Goal: Check status: Check status

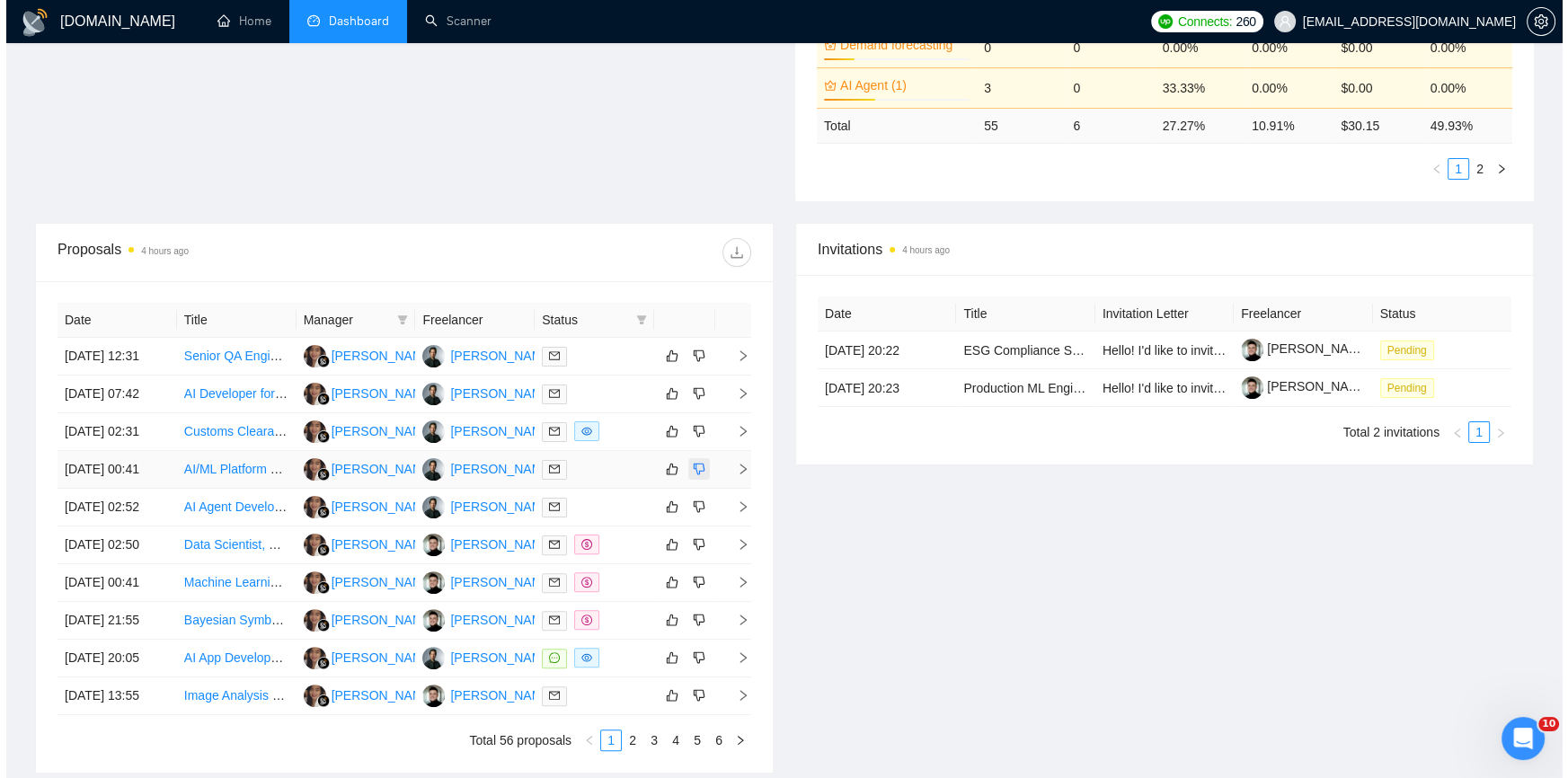
scroll to position [518, 0]
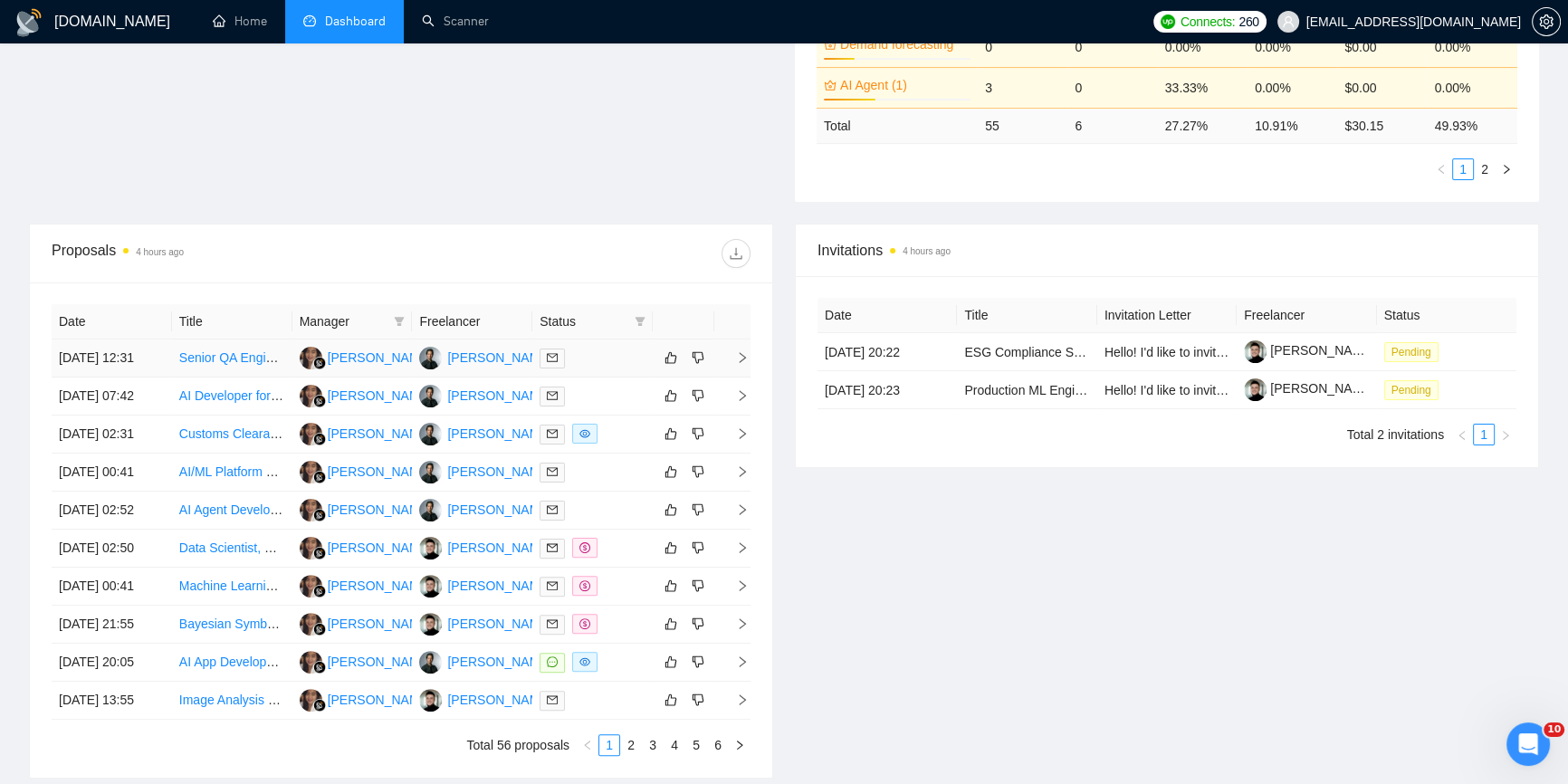
click at [739, 351] on icon "right" at bounding box center [742, 357] width 13 height 13
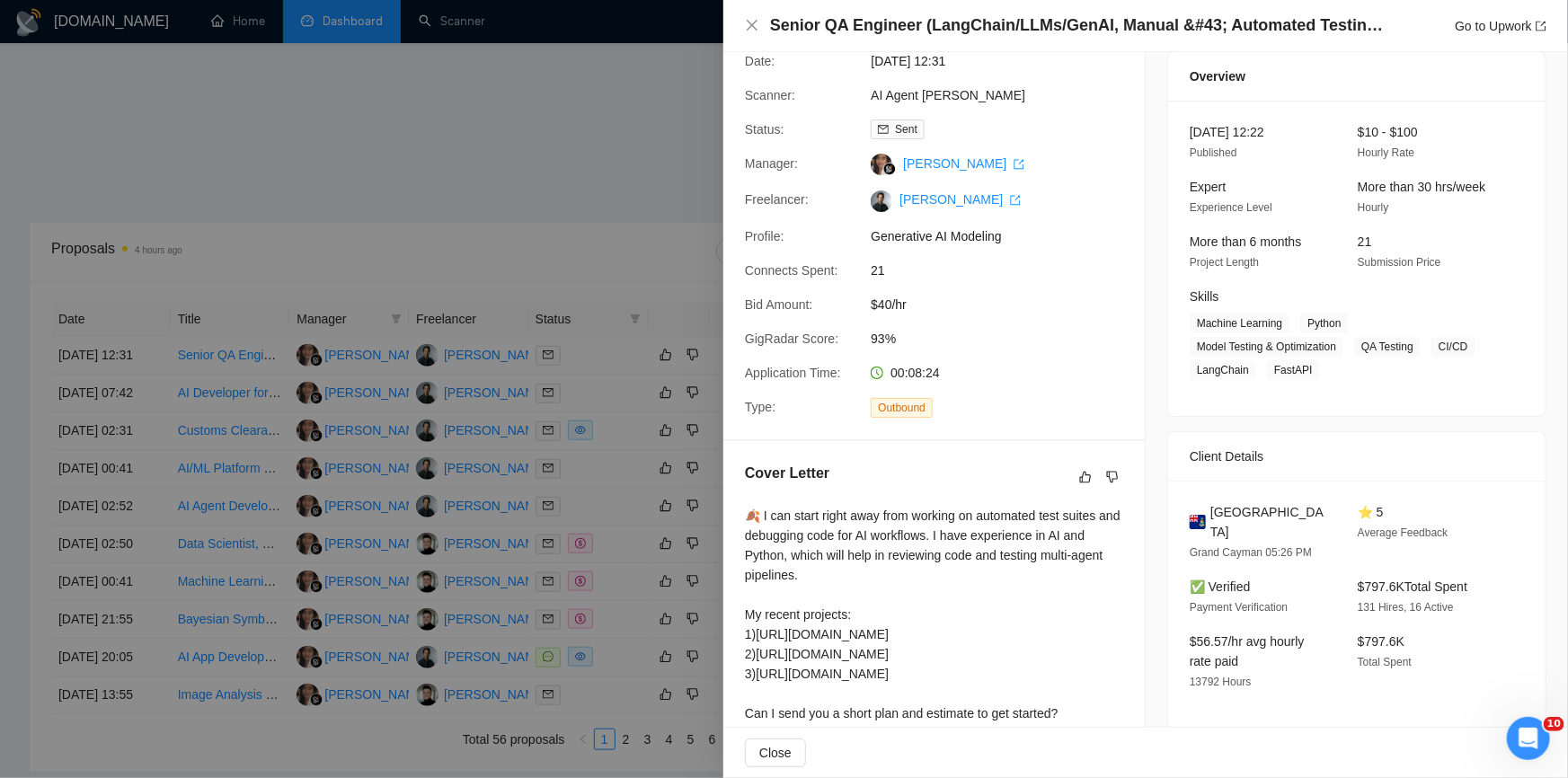
scroll to position [162, 0]
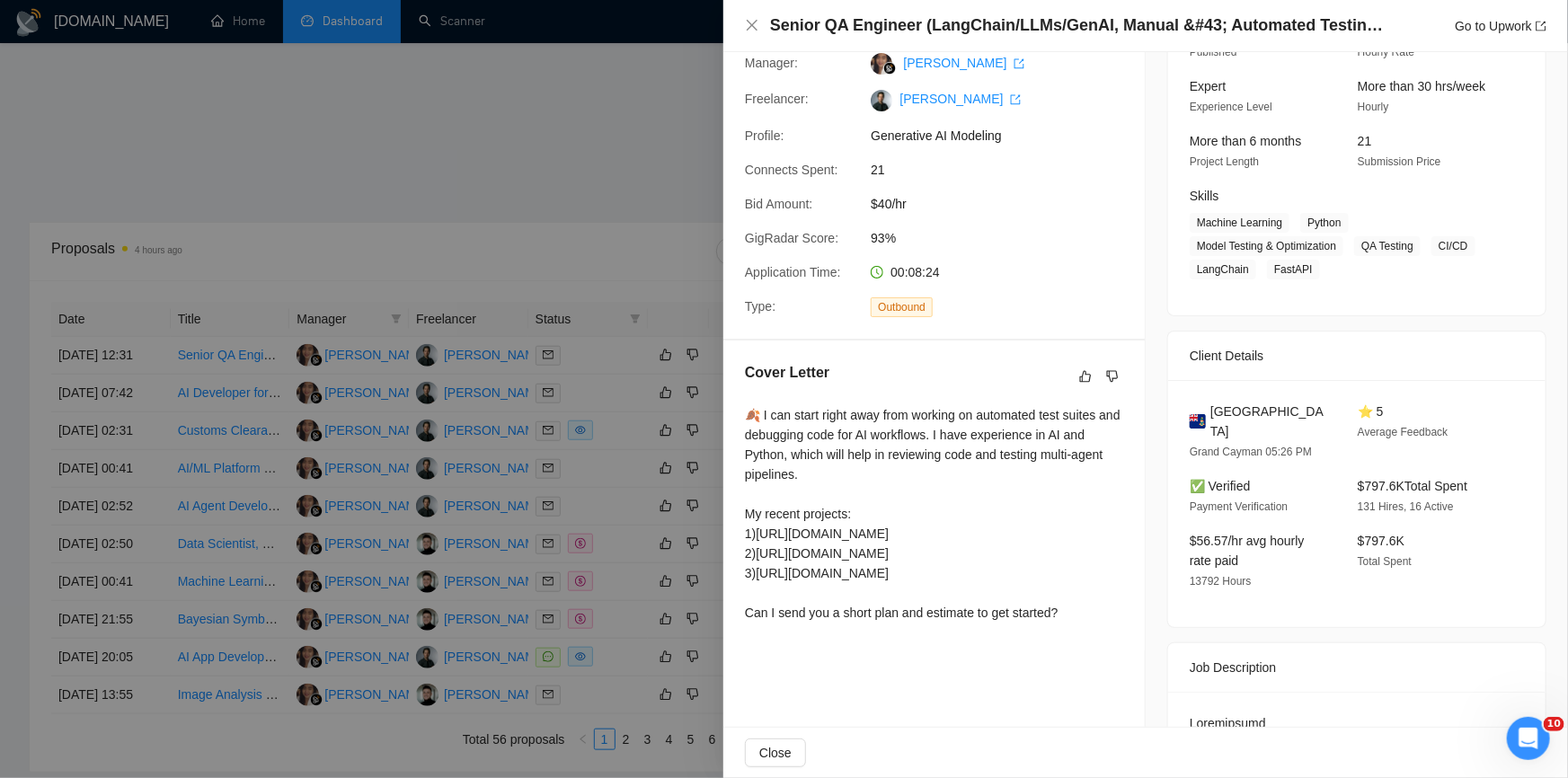
click at [530, 219] on div at bounding box center [784, 389] width 1568 height 778
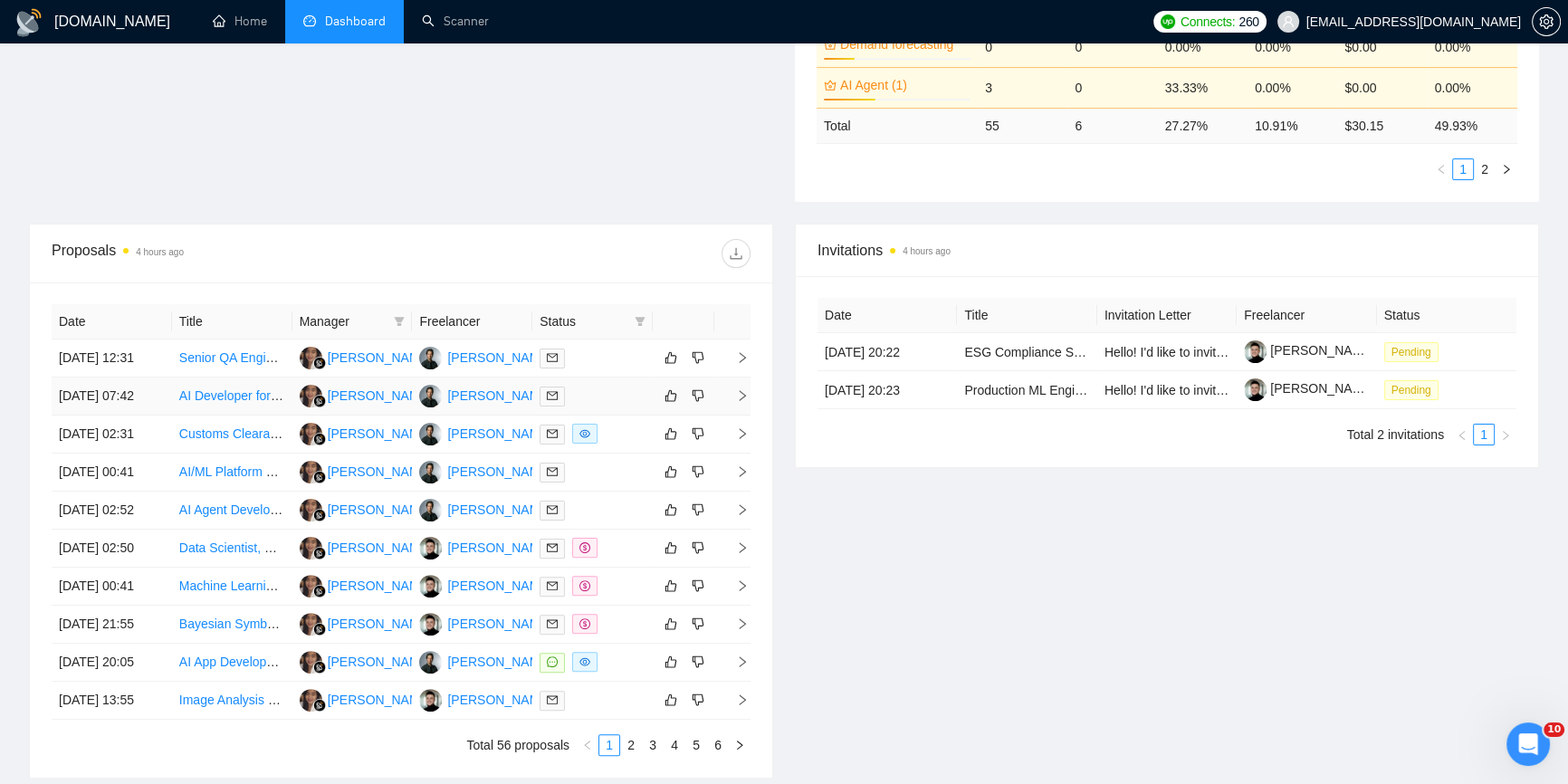
click at [744, 389] on icon "right" at bounding box center [742, 395] width 13 height 13
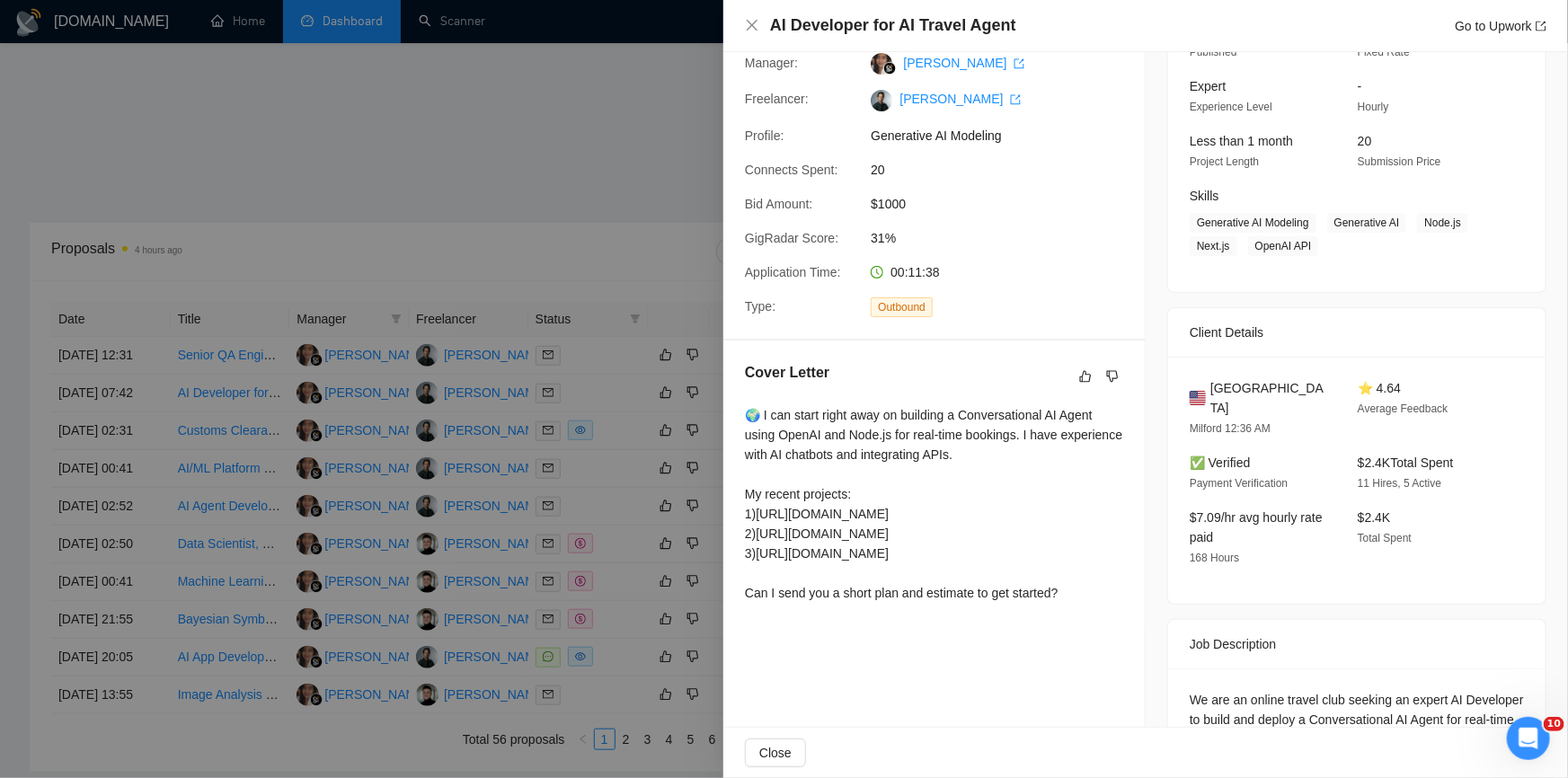
click at [557, 294] on div at bounding box center [784, 389] width 1568 height 778
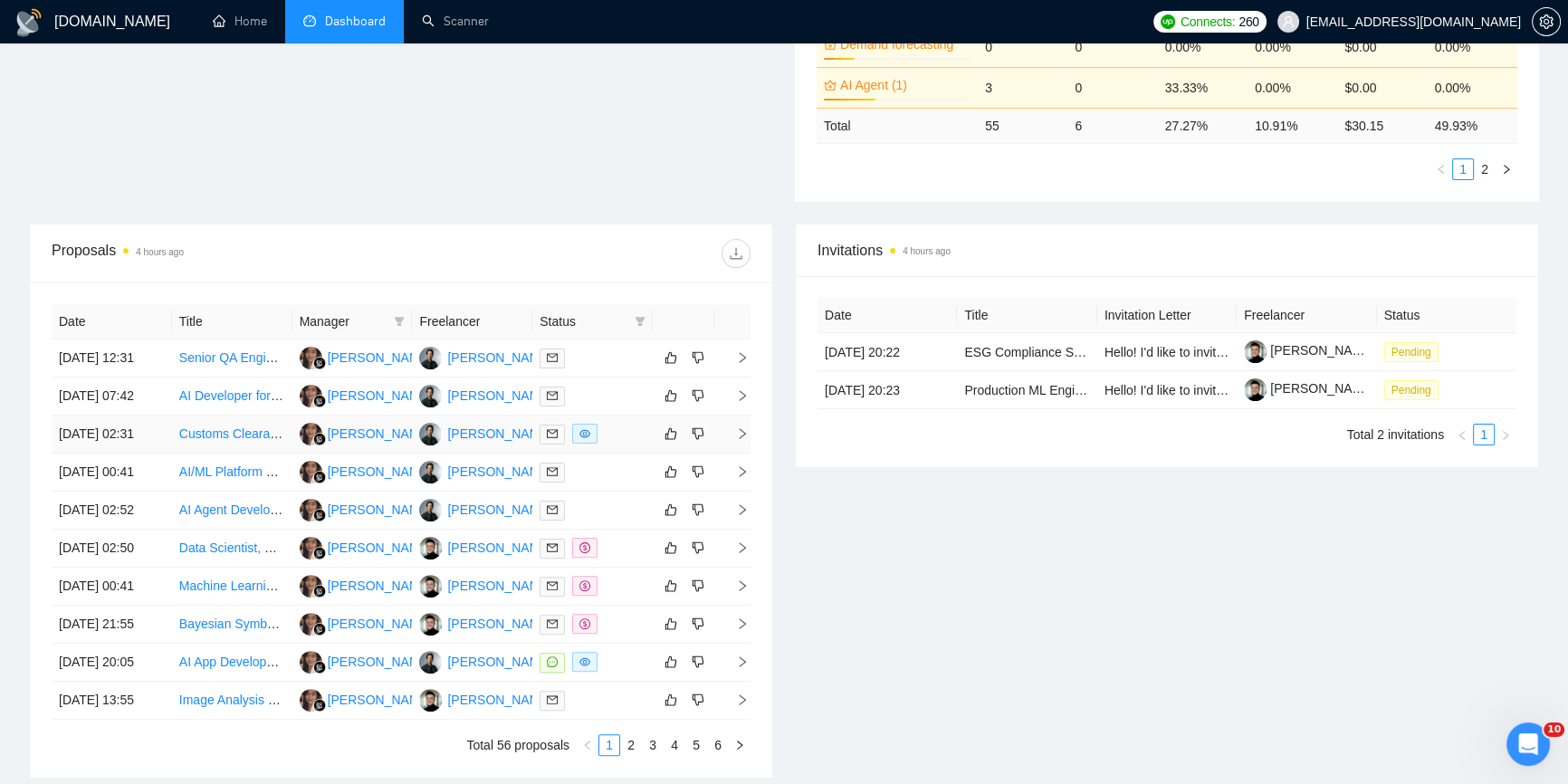
click at [737, 429] on icon "right" at bounding box center [742, 434] width 13 height 13
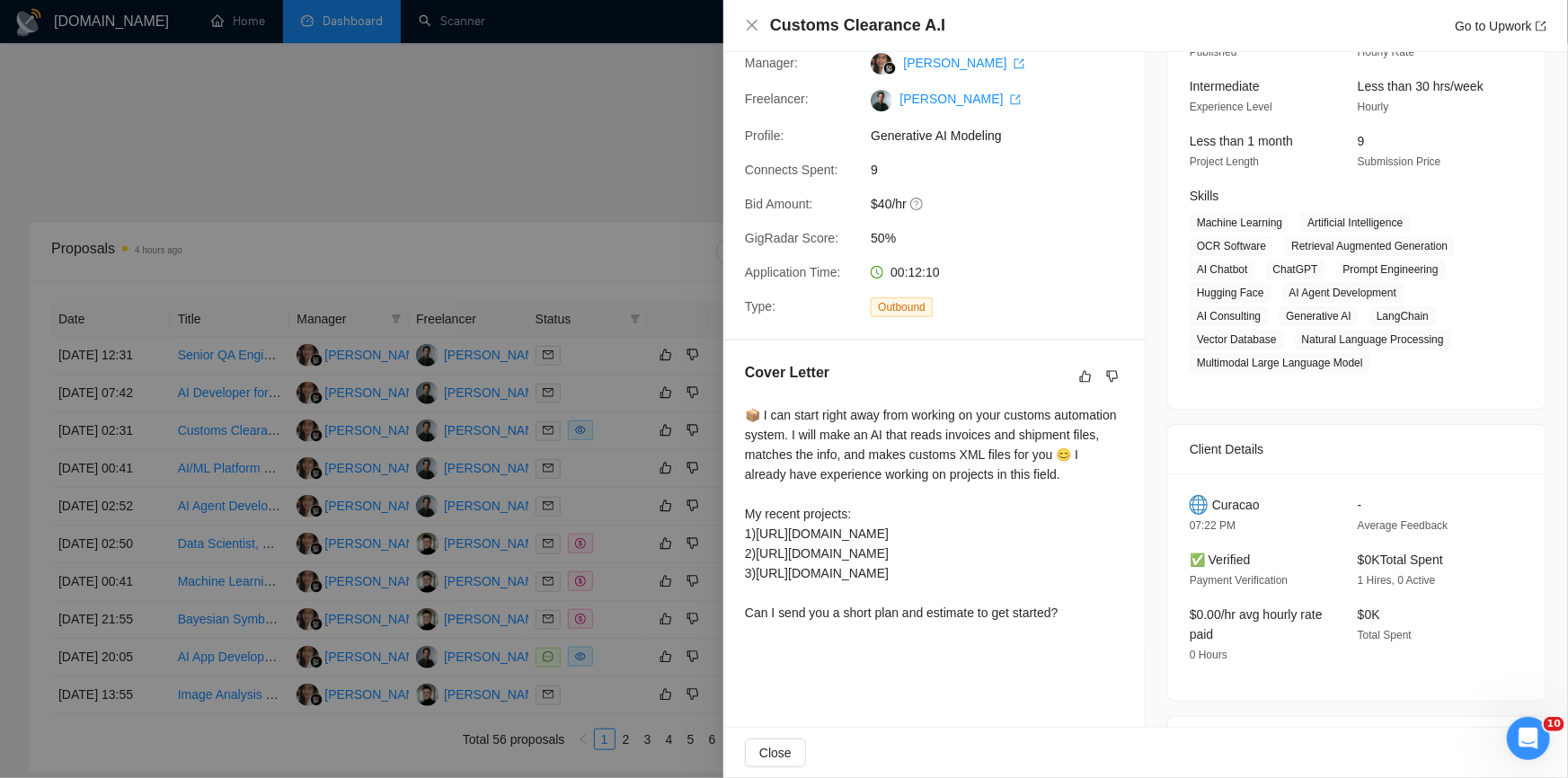
click at [525, 277] on div at bounding box center [784, 389] width 1568 height 778
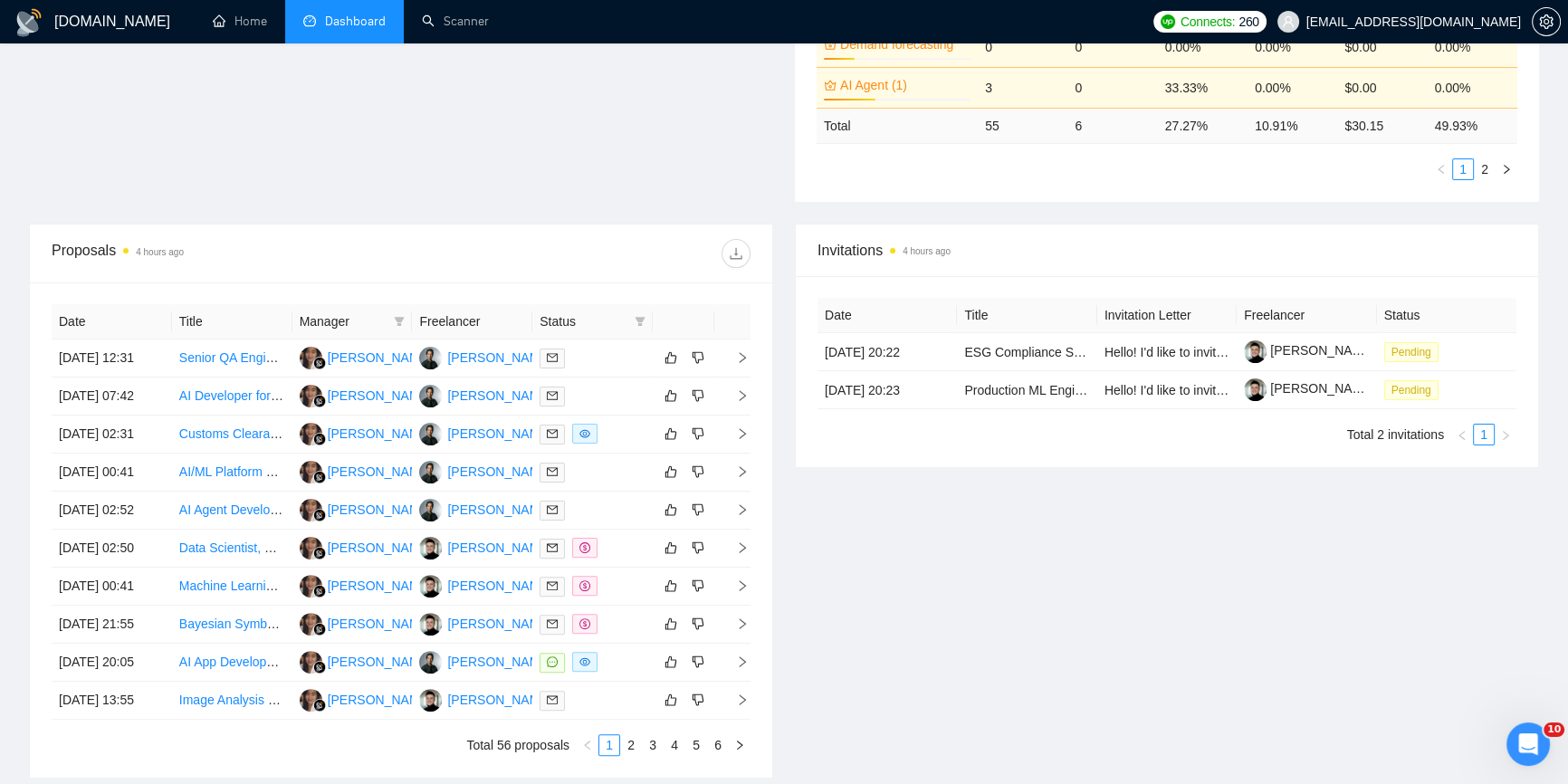
click at [752, 472] on div "Date Title Manager Freelancer Status 13 Oct, 2025 12:31 Senior QA Engineer (Lan…" at bounding box center [401, 530] width 742 height 495
click at [736, 470] on icon "right" at bounding box center [742, 471] width 13 height 13
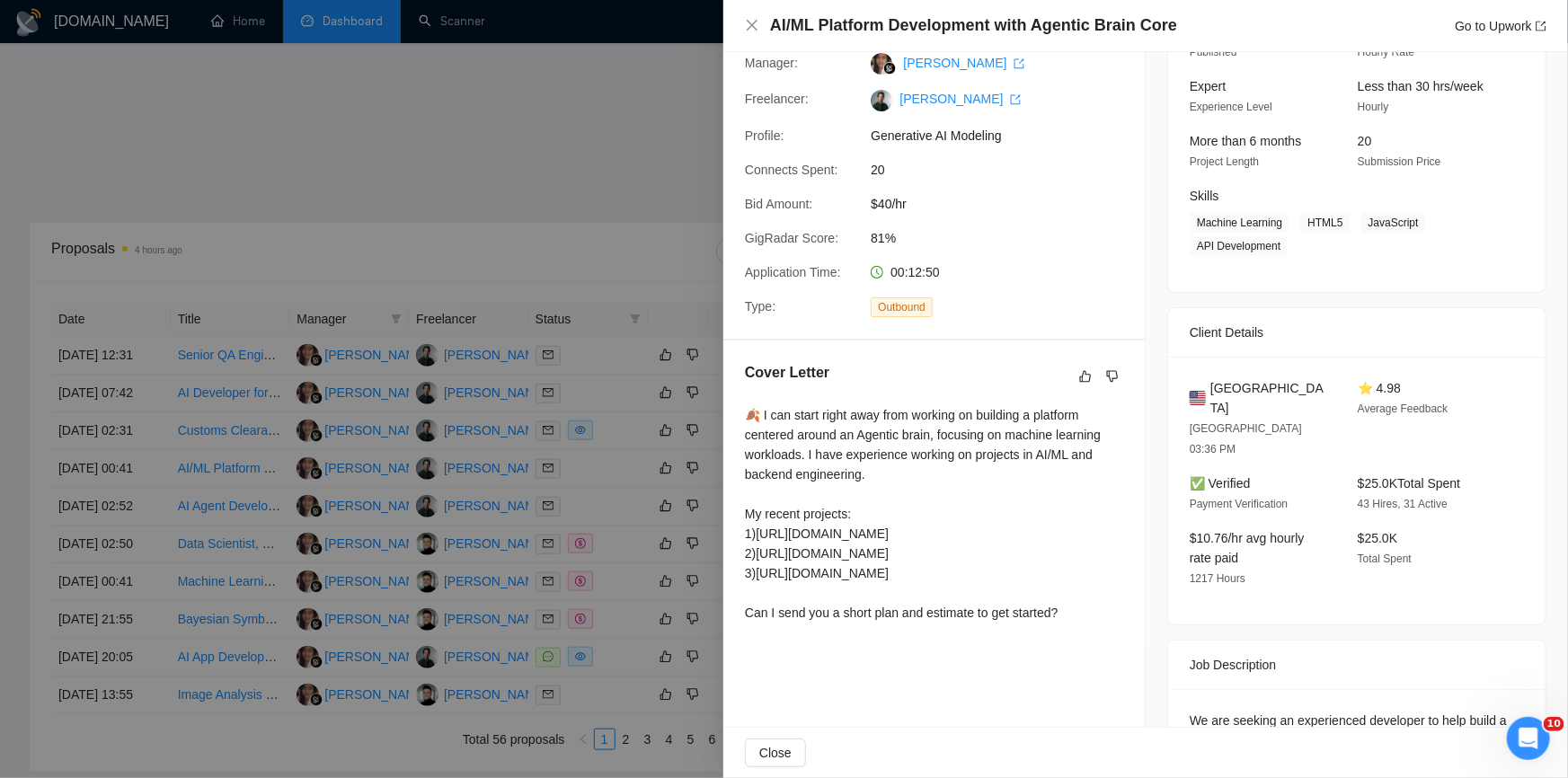
scroll to position [253, 0]
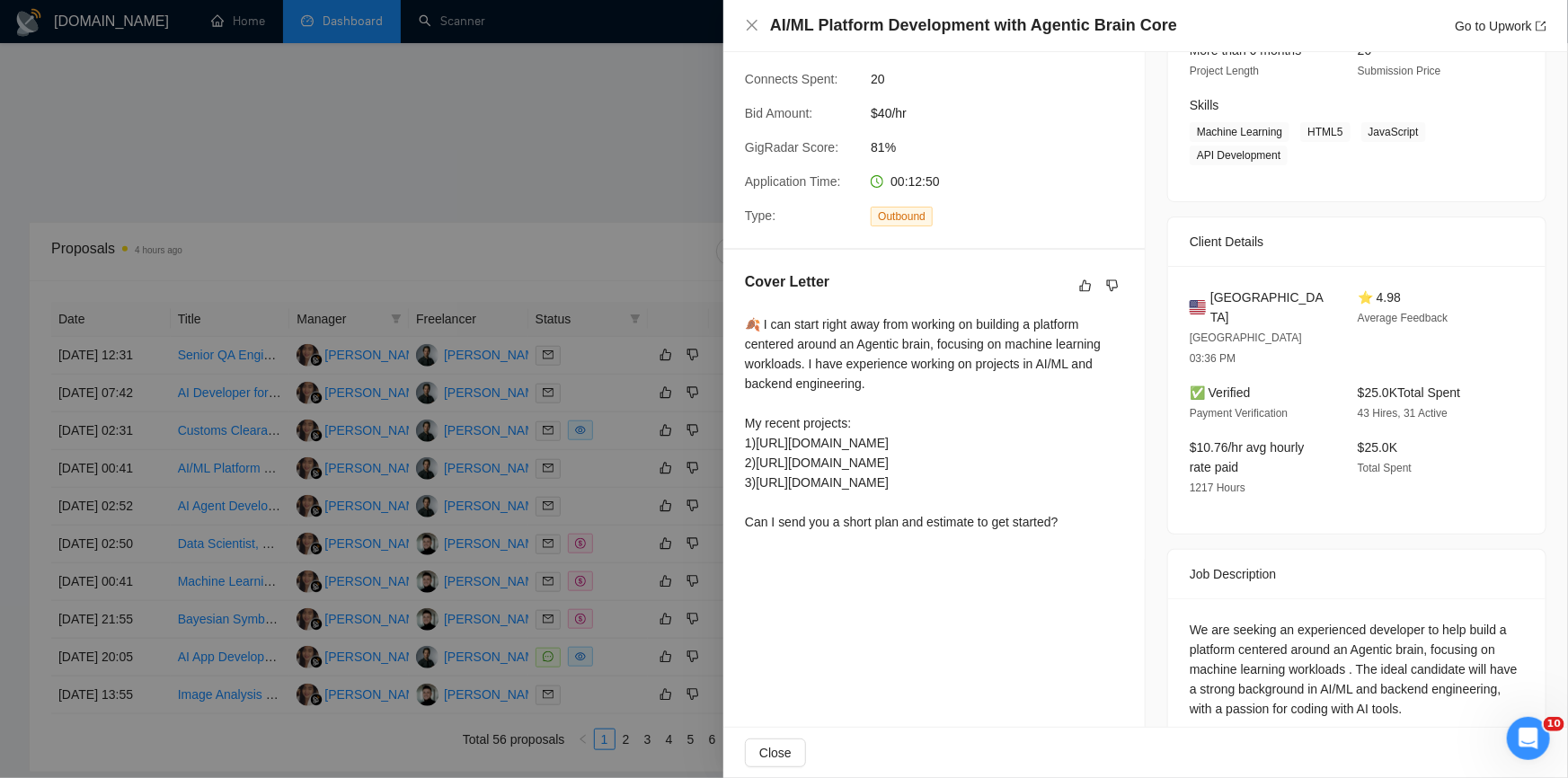
click at [539, 312] on div at bounding box center [784, 389] width 1568 height 778
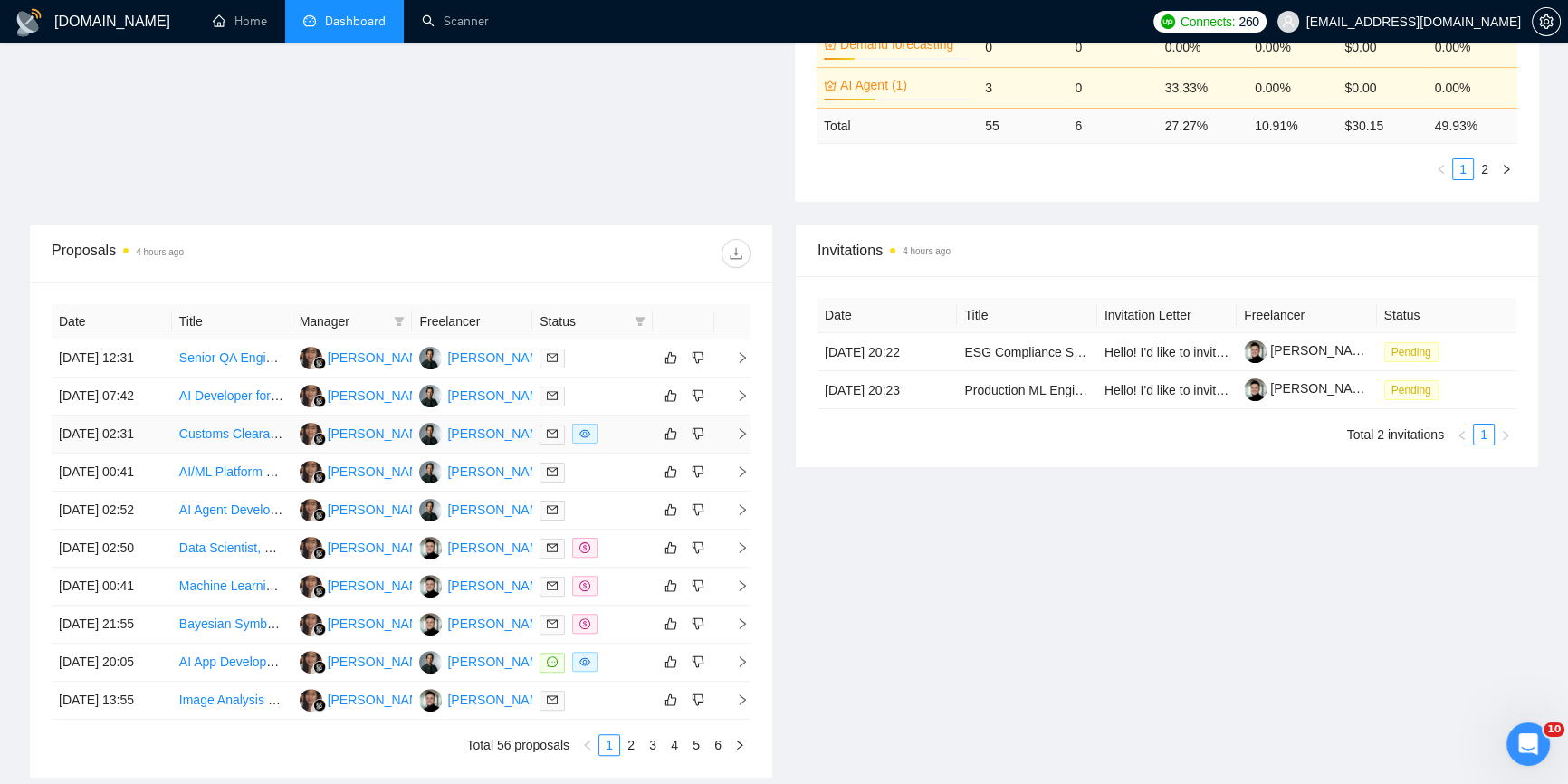
click at [739, 421] on td at bounding box center [732, 435] width 36 height 38
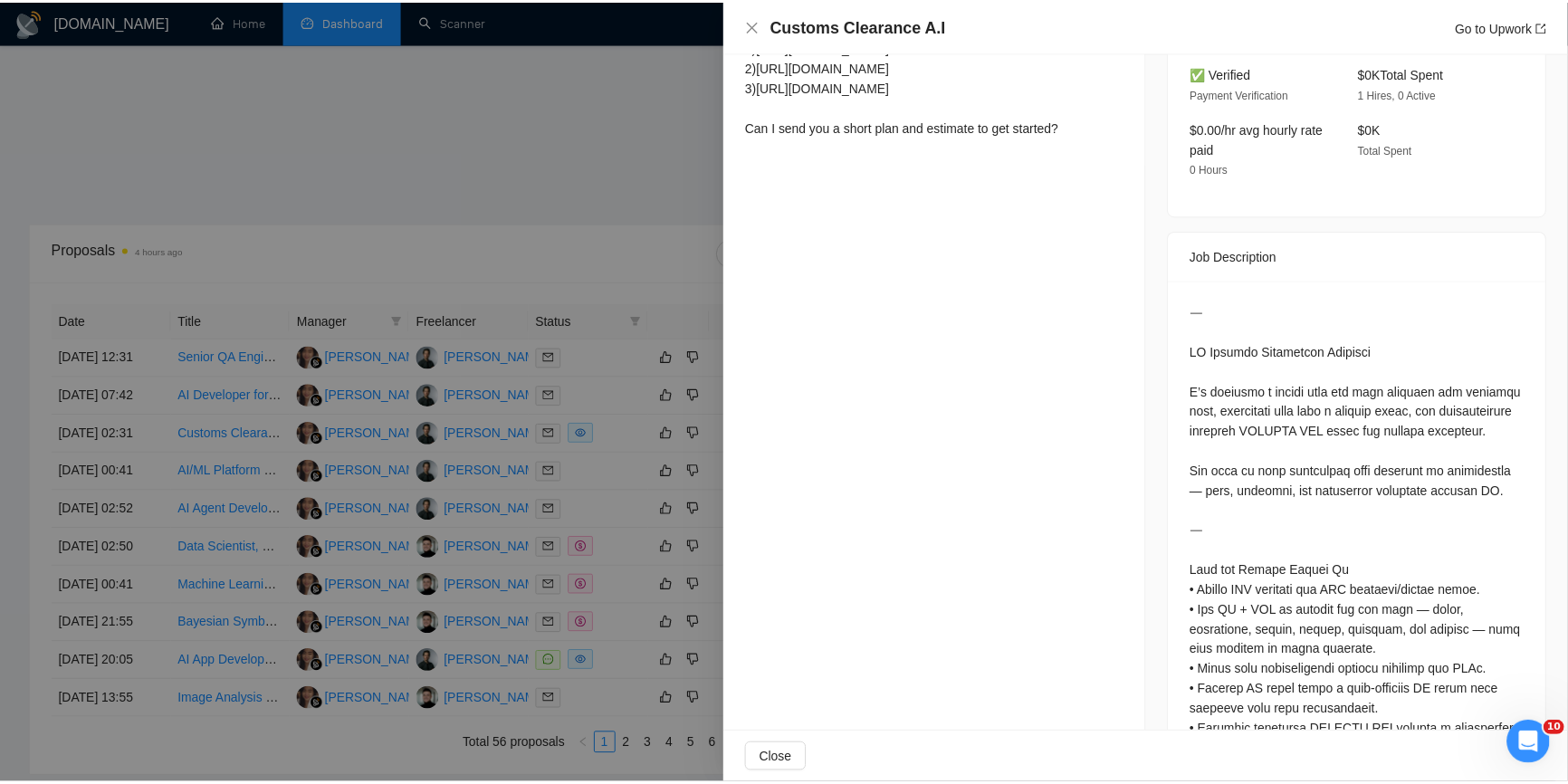
scroll to position [658, 0]
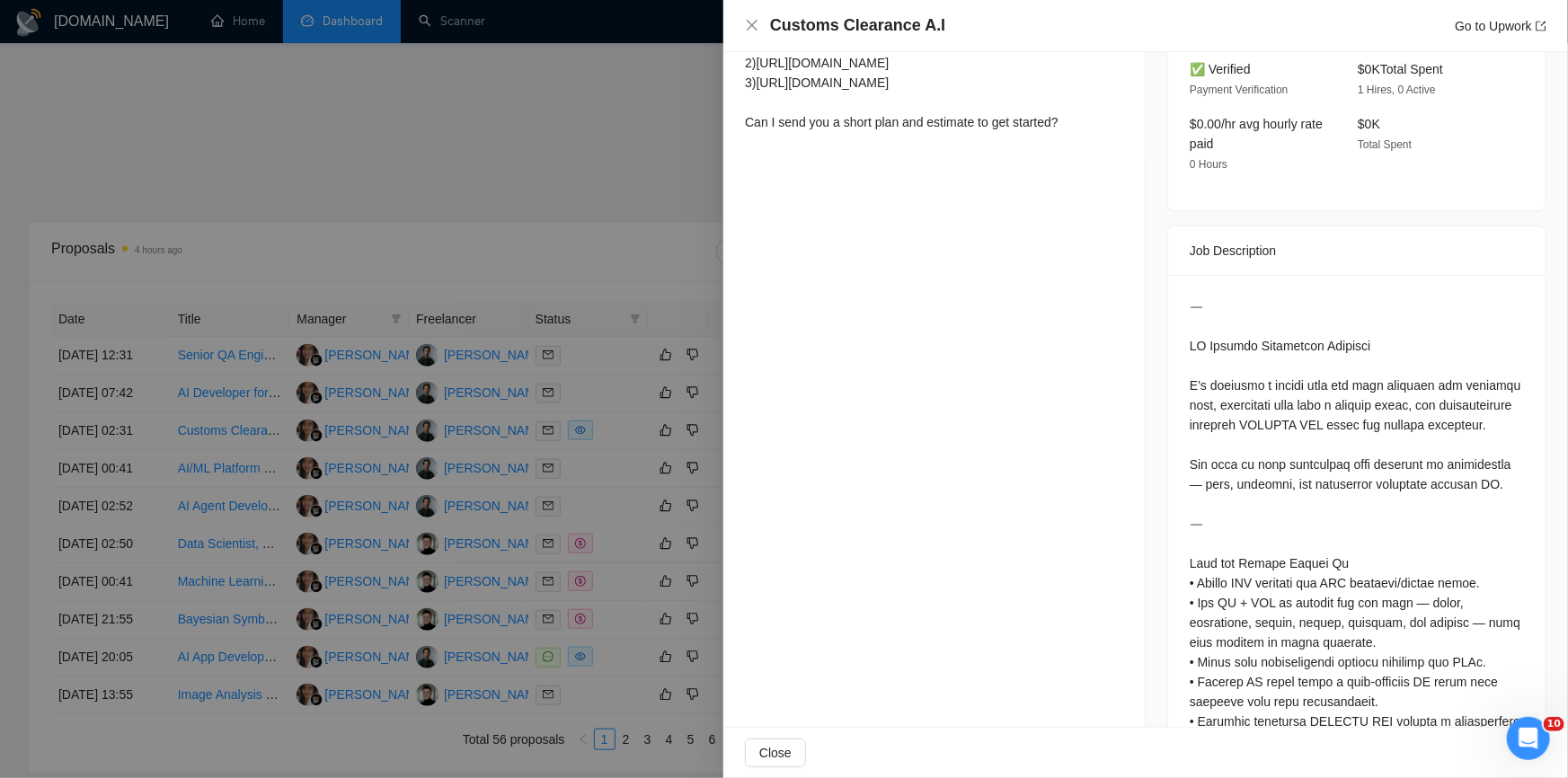
click at [621, 205] on div at bounding box center [784, 389] width 1568 height 778
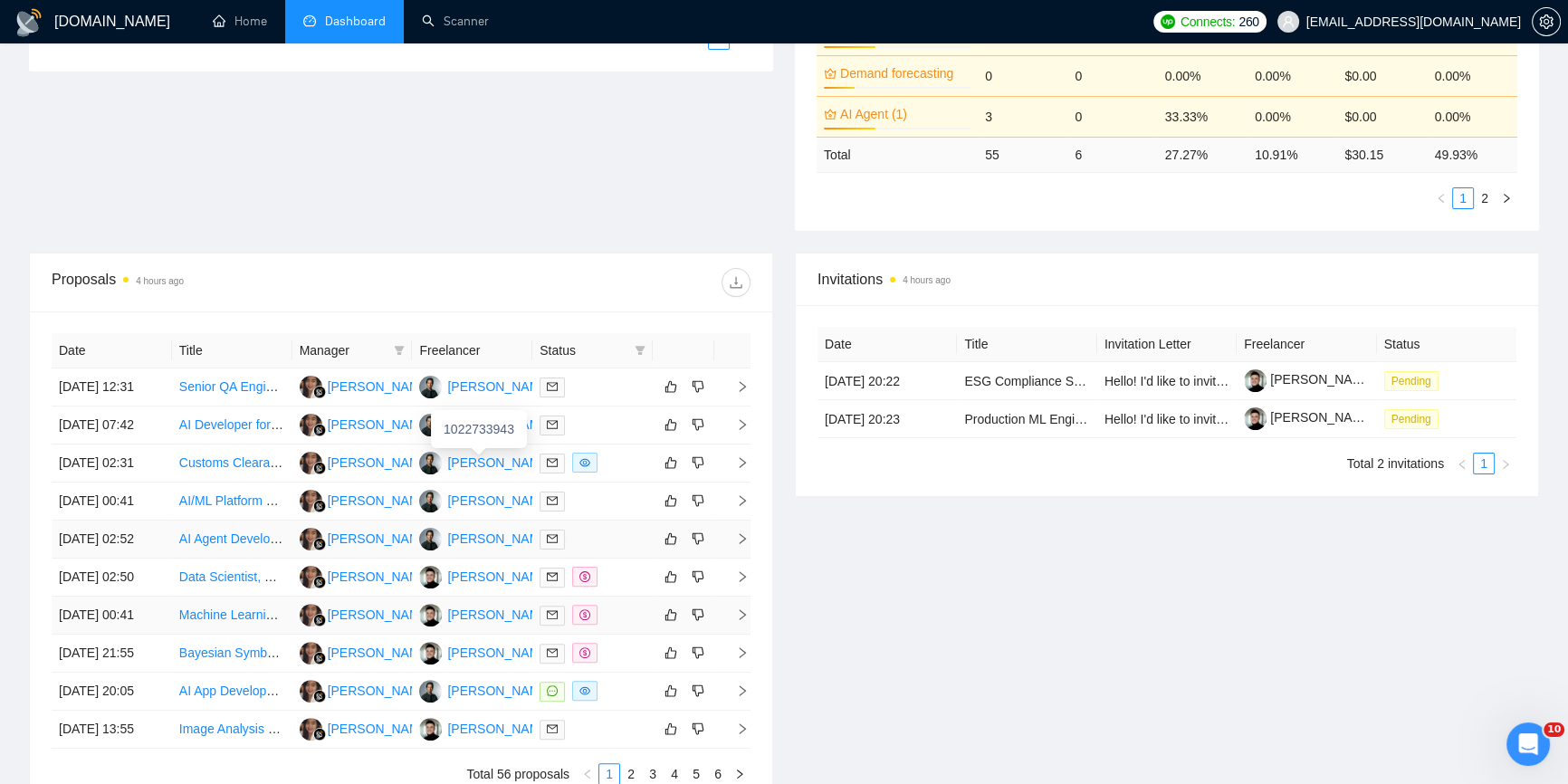
scroll to position [679, 0]
